Goal: Communication & Community: Answer question/provide support

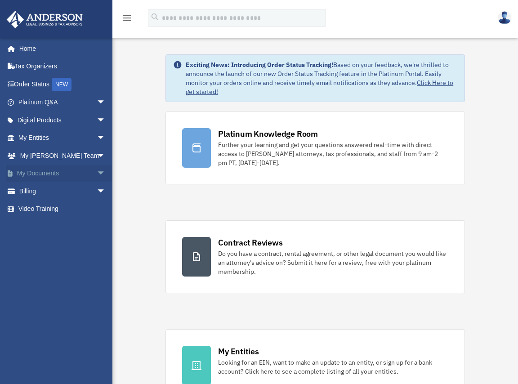
click at [97, 173] on span "arrow_drop_down" at bounding box center [106, 174] width 18 height 18
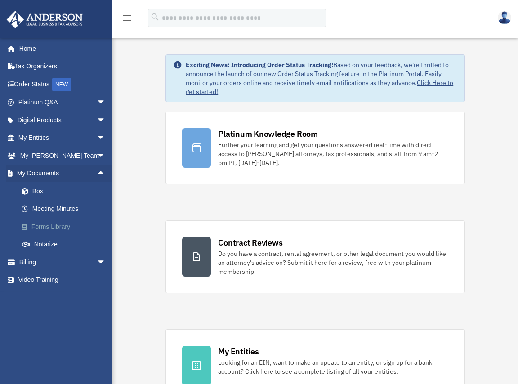
click at [59, 226] on link "Forms Library" at bounding box center [66, 227] width 107 height 18
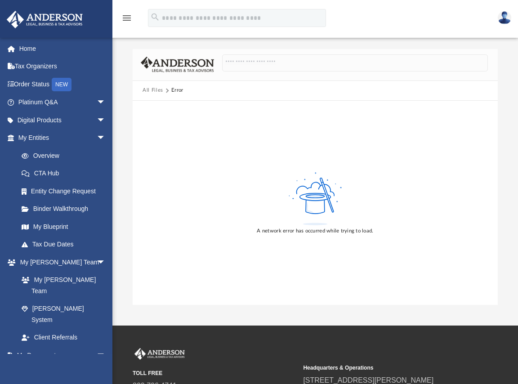
click at [197, 161] on div "A network error has occurred while trying to load." at bounding box center [315, 203] width 365 height 204
click at [97, 101] on span "arrow_drop_down" at bounding box center [106, 103] width 18 height 18
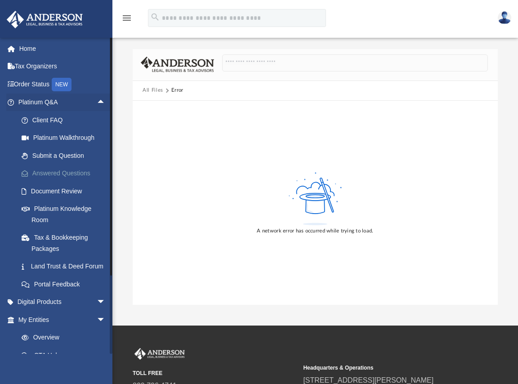
click at [64, 173] on link "Answered Questions" at bounding box center [66, 174] width 107 height 18
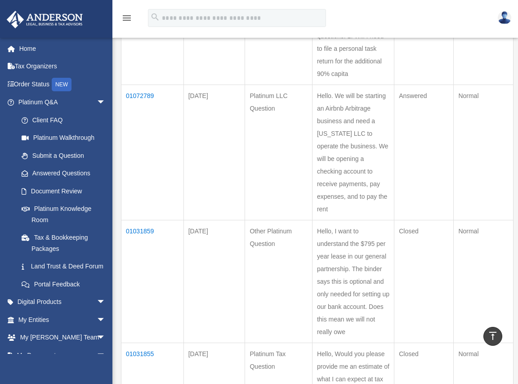
scroll to position [450, 0]
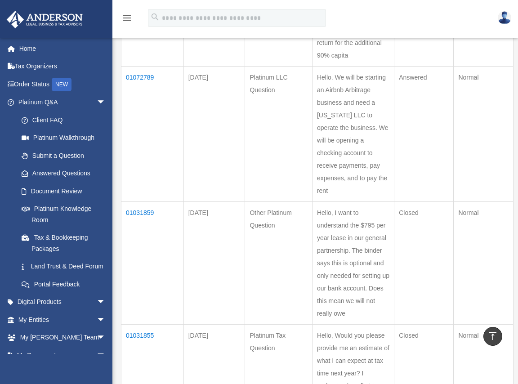
click at [145, 89] on td "01072789" at bounding box center [153, 133] width 63 height 135
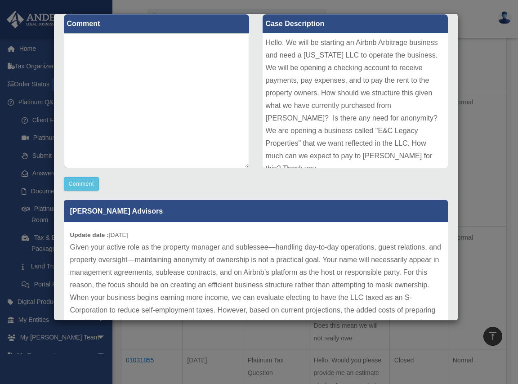
scroll to position [101, 0]
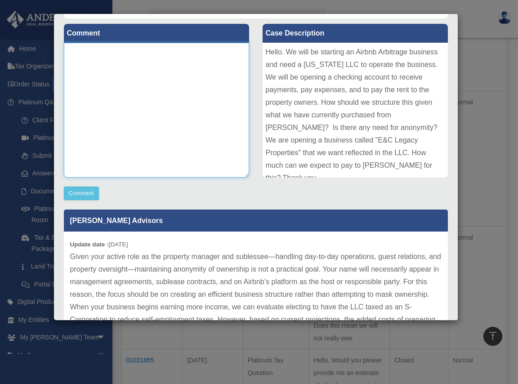
click at [104, 60] on textarea at bounding box center [156, 110] width 185 height 135
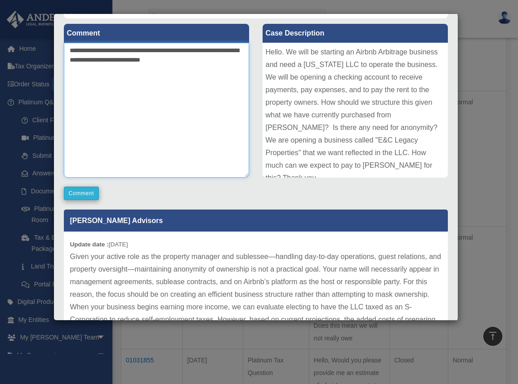
type textarea "**********"
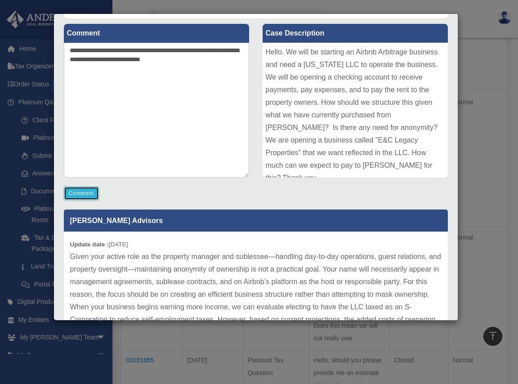
click at [85, 197] on button "Comment" at bounding box center [82, 194] width 36 height 14
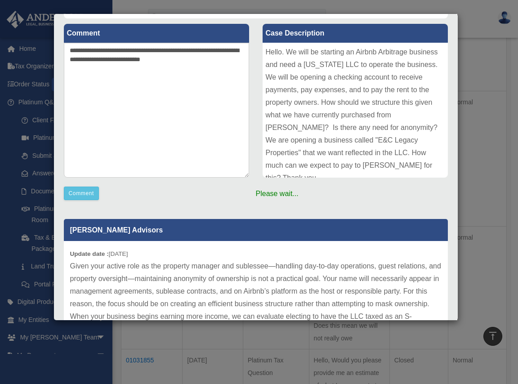
click at [152, 11] on div "Case Detail × Platinum LLC Question Case Number 01072789 Created Date [DATE] St…" at bounding box center [259, 192] width 518 height 384
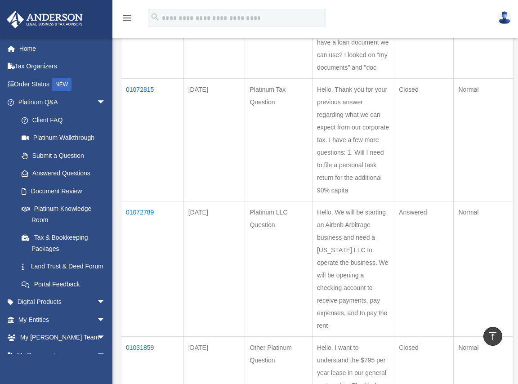
scroll to position [270, 0]
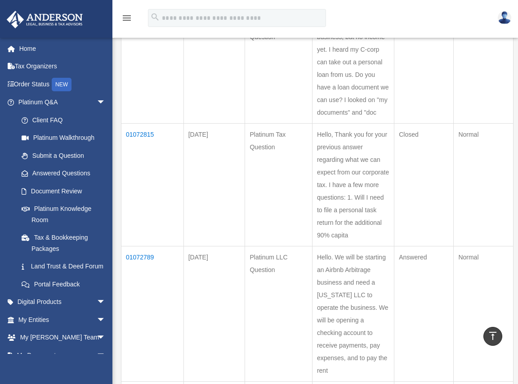
click at [148, 148] on td "01072815" at bounding box center [153, 184] width 63 height 123
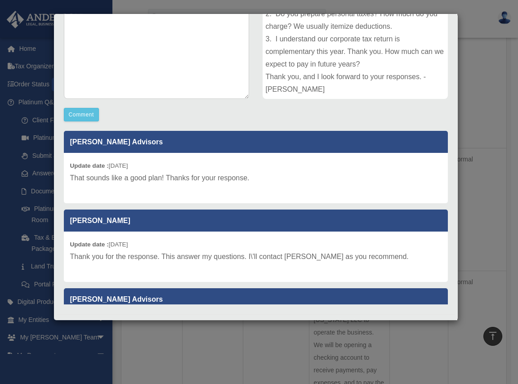
scroll to position [0, 0]
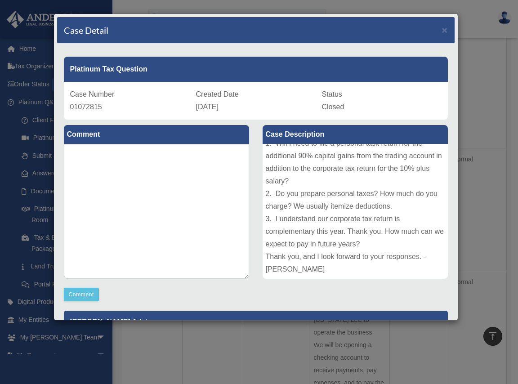
click at [33, 23] on div "Case Detail × Platinum Tax Question Case Number 01072815 Created Date [DATE] St…" at bounding box center [259, 192] width 518 height 384
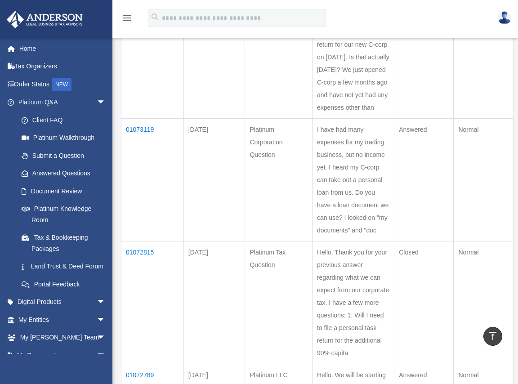
scroll to position [135, 0]
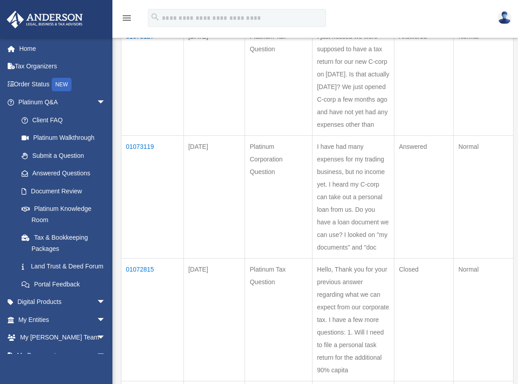
click at [137, 155] on td "01073119" at bounding box center [153, 196] width 63 height 123
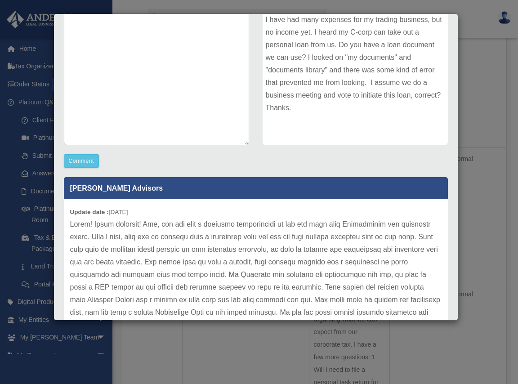
scroll to position [0, 0]
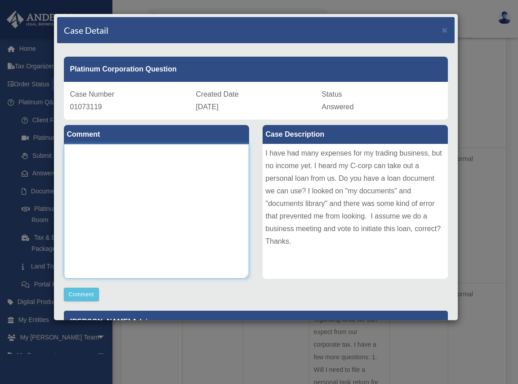
click at [103, 173] on textarea at bounding box center [156, 211] width 185 height 135
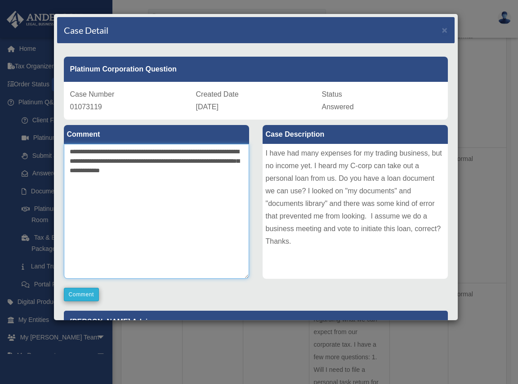
type textarea "**********"
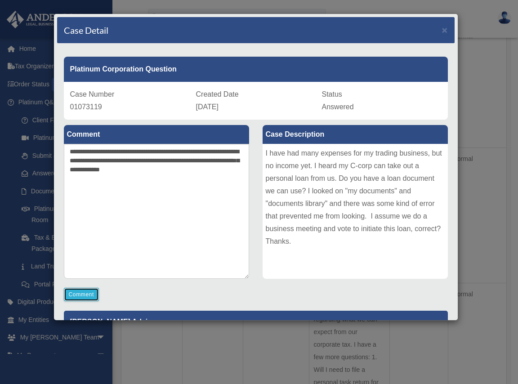
click at [78, 295] on button "Comment" at bounding box center [82, 295] width 36 height 14
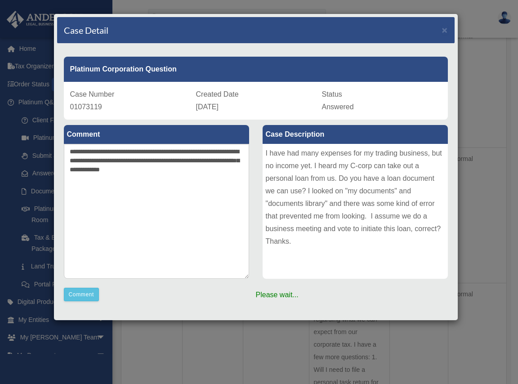
click at [473, 21] on div "Case Detail × Platinum Corporation Question Case Number 01073119 Created Date […" at bounding box center [259, 192] width 518 height 384
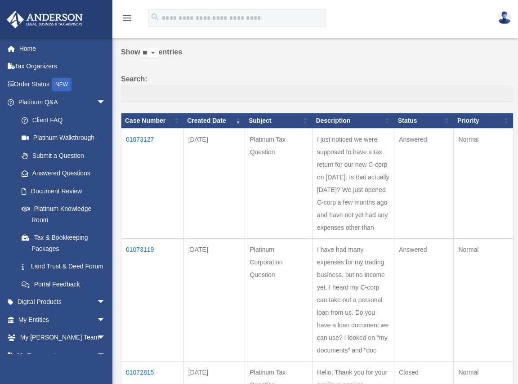
scroll to position [45, 0]
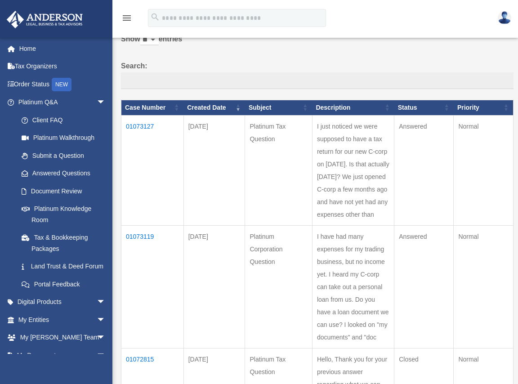
click at [145, 124] on td "01073127" at bounding box center [153, 170] width 63 height 110
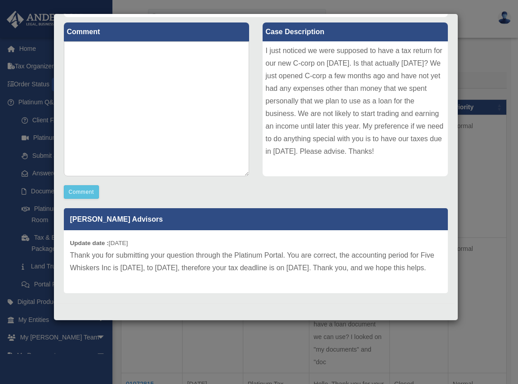
scroll to position [70, 0]
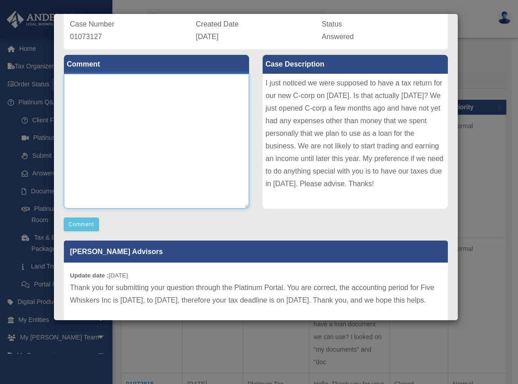
click at [108, 96] on textarea at bounding box center [156, 141] width 185 height 135
type textarea "**********"
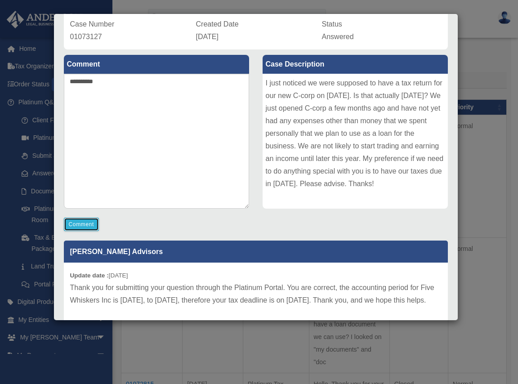
click at [86, 226] on button "Comment" at bounding box center [82, 225] width 36 height 14
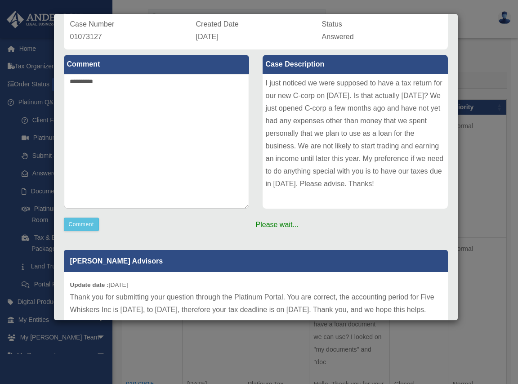
click at [499, 55] on div "Case Detail × Platinum Tax Question Case Number 01073127 Created Date [DATE] St…" at bounding box center [259, 192] width 518 height 384
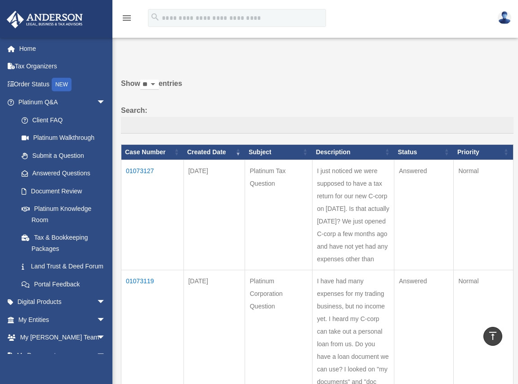
scroll to position [0, 0]
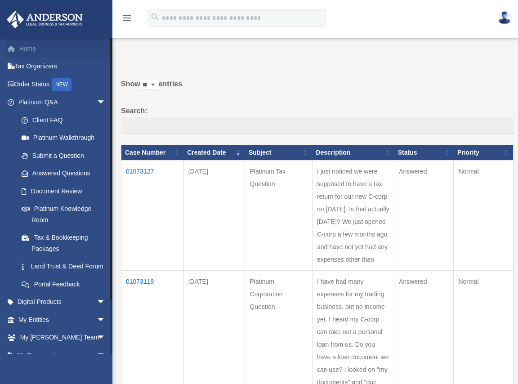
click at [21, 48] on link "Home" at bounding box center [62, 49] width 113 height 18
